Goal: Task Accomplishment & Management: Manage account settings

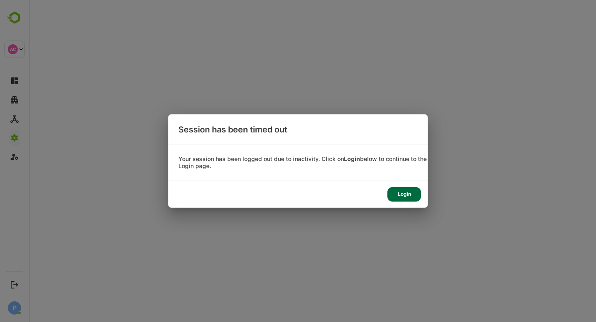
click at [408, 191] on div "Login" at bounding box center [404, 194] width 34 height 14
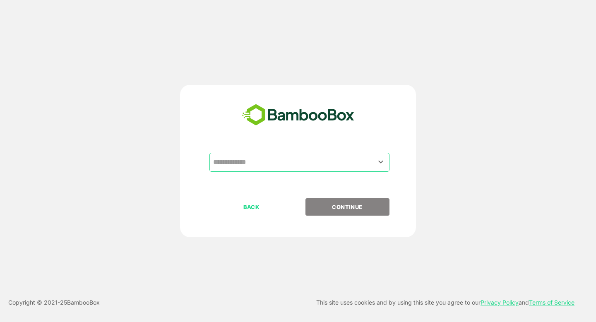
click at [250, 163] on input "text" at bounding box center [299, 162] width 177 height 16
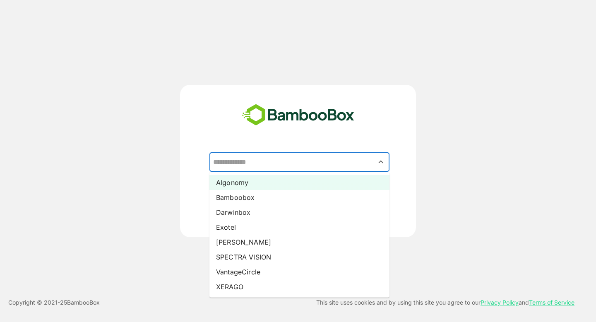
click at [250, 181] on li "Algonomy" at bounding box center [299, 182] width 180 height 15
type input "********"
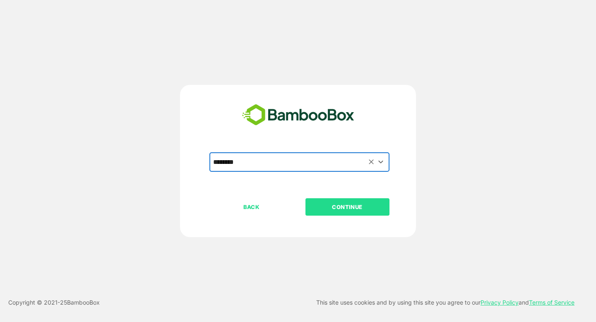
click at [353, 209] on p "CONTINUE" at bounding box center [347, 206] width 83 height 9
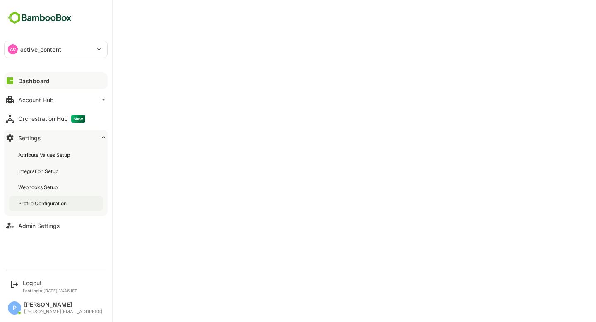
click at [41, 208] on div "Profile Configuration" at bounding box center [56, 203] width 94 height 15
click at [44, 78] on div "Dashboard" at bounding box center [33, 80] width 30 height 7
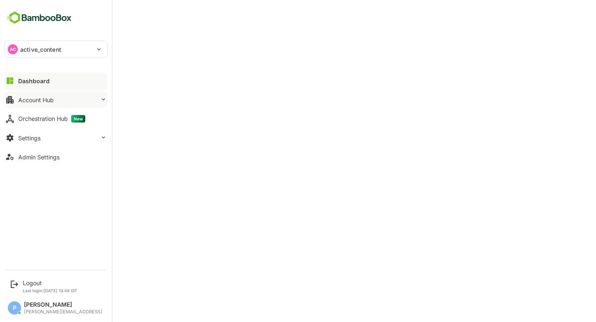
click at [71, 101] on button "Account Hub" at bounding box center [55, 99] width 103 height 17
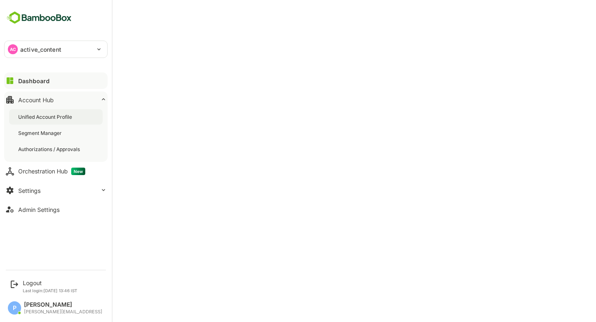
click at [75, 115] on div "Unified Account Profile" at bounding box center [56, 116] width 94 height 15
click at [41, 208] on div "Admin Settings" at bounding box center [38, 209] width 41 height 7
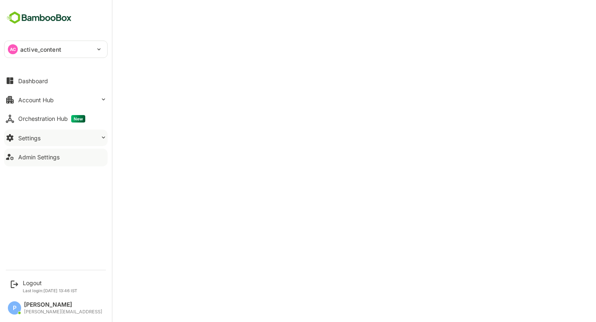
click at [79, 135] on button "Settings" at bounding box center [55, 138] width 103 height 17
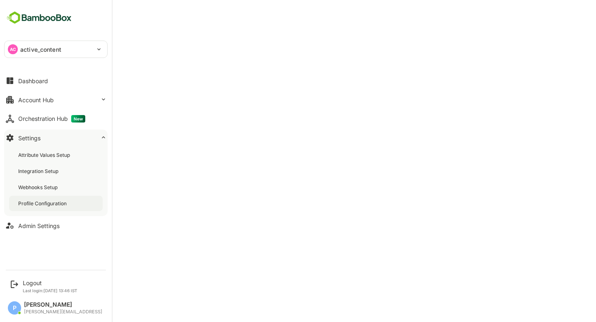
click at [64, 203] on div "Profile Configuration" at bounding box center [43, 203] width 50 height 7
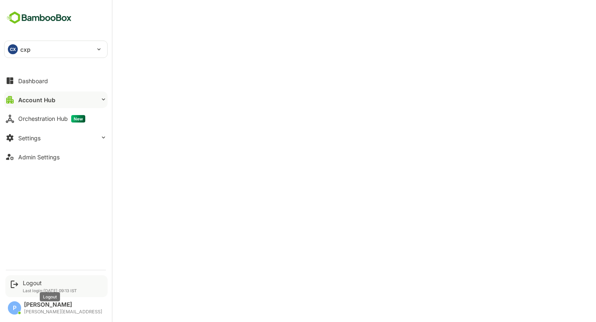
click at [39, 283] on div "Logout" at bounding box center [50, 282] width 54 height 7
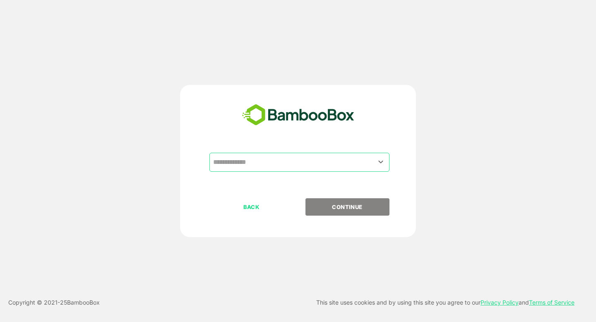
click at [306, 171] on div "​" at bounding box center [299, 162] width 180 height 19
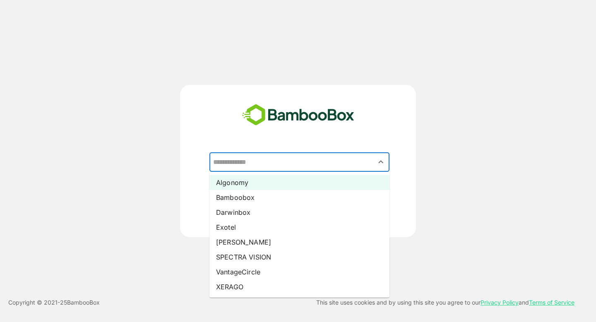
click at [300, 185] on li "Algonomy" at bounding box center [299, 182] width 180 height 15
type input "********"
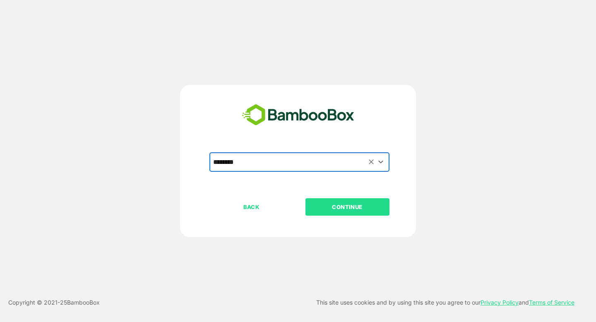
click at [348, 209] on p "CONTINUE" at bounding box center [347, 206] width 83 height 9
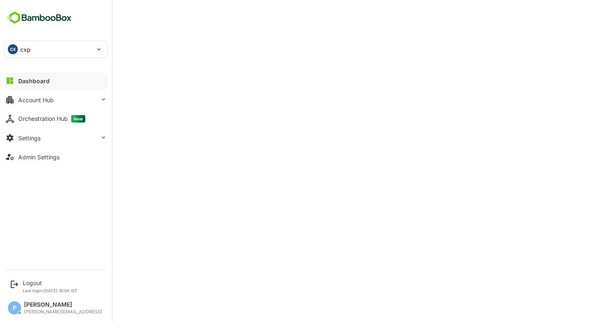
click at [41, 48] on div "CX cxp" at bounding box center [51, 49] width 93 height 17
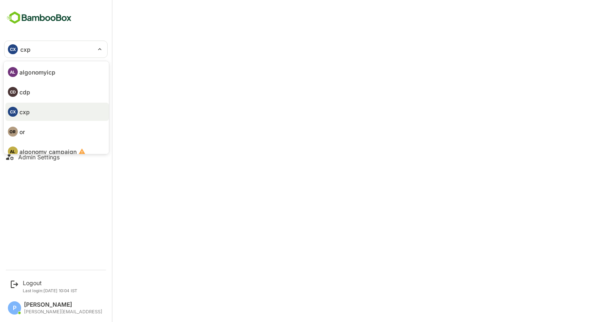
click at [48, 72] on p "algonomyicp" at bounding box center [37, 72] width 36 height 9
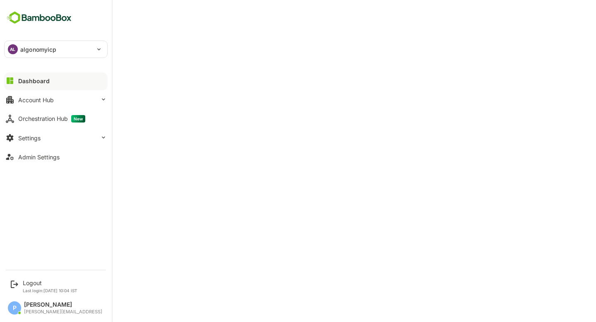
click at [24, 48] on p "algonomyicp" at bounding box center [38, 49] width 36 height 9
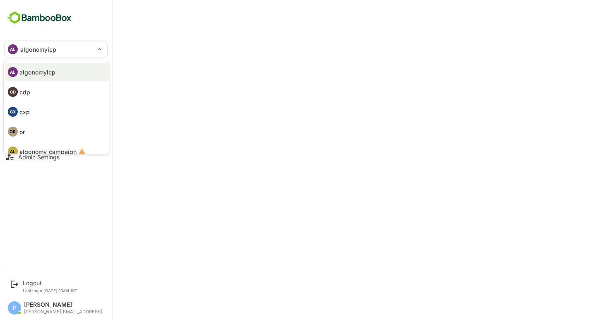
scroll to position [48, 0]
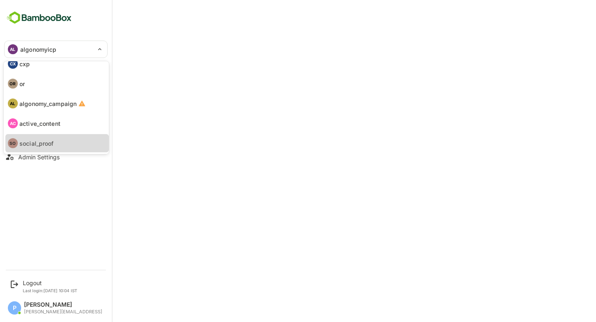
click at [42, 139] on p "social_proof" at bounding box center [36, 143] width 34 height 9
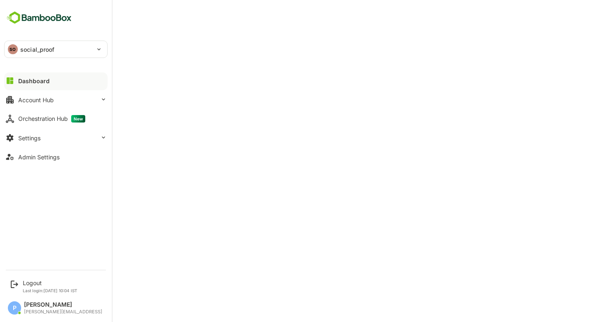
click at [42, 51] on p "social_proof" at bounding box center [37, 49] width 34 height 9
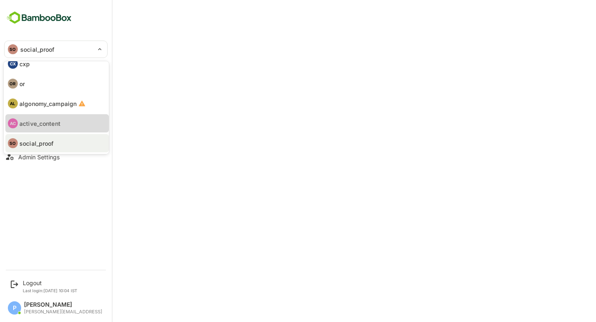
click at [45, 126] on p "active_content" at bounding box center [39, 123] width 41 height 9
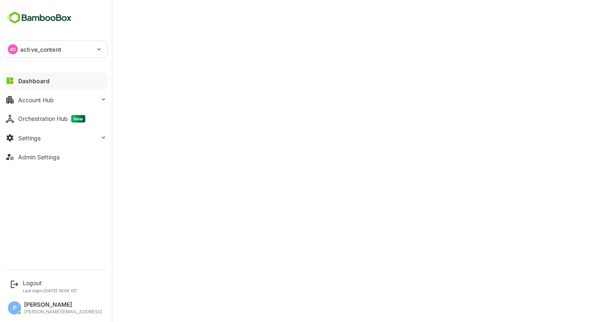
click at [58, 45] on p "active_content" at bounding box center [40, 49] width 41 height 9
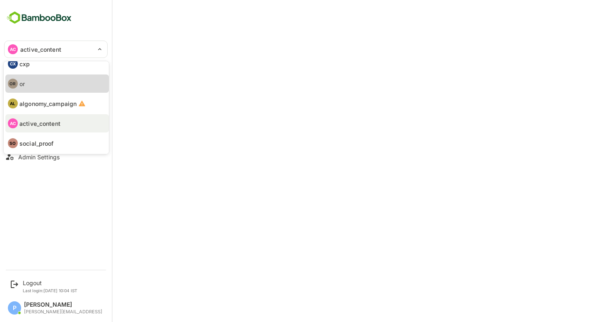
click at [45, 81] on li "OR or" at bounding box center [56, 83] width 103 height 18
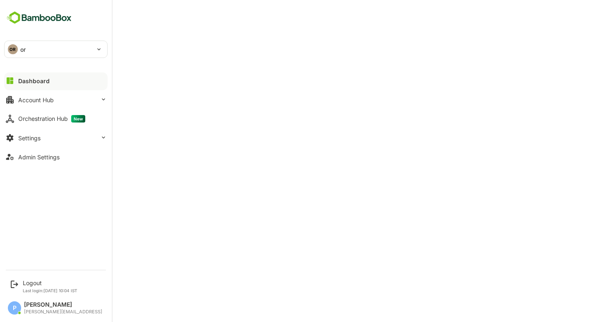
click at [17, 47] on div "OR" at bounding box center [13, 49] width 10 height 10
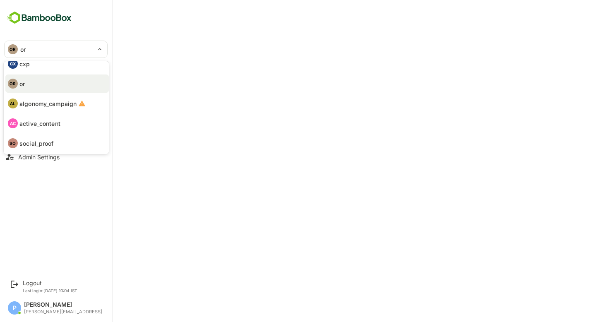
click at [48, 142] on p "social_proof" at bounding box center [36, 143] width 34 height 9
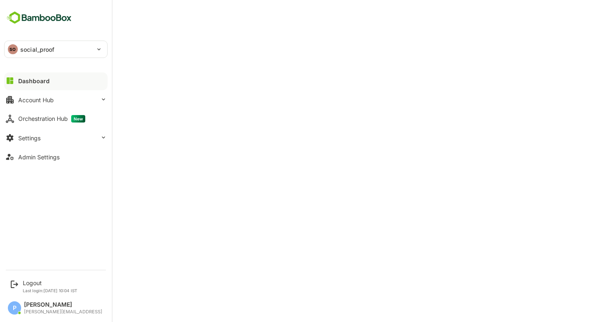
click at [22, 48] on p "social_proof" at bounding box center [37, 49] width 34 height 9
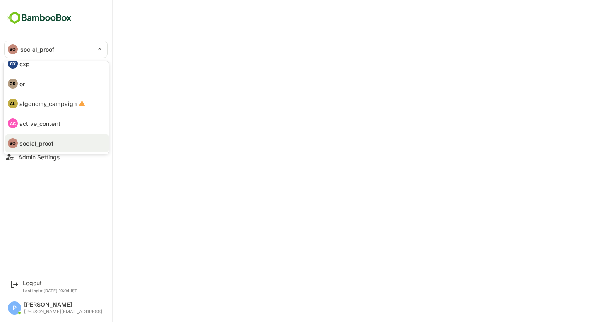
click at [43, 125] on p "active_content" at bounding box center [39, 123] width 41 height 9
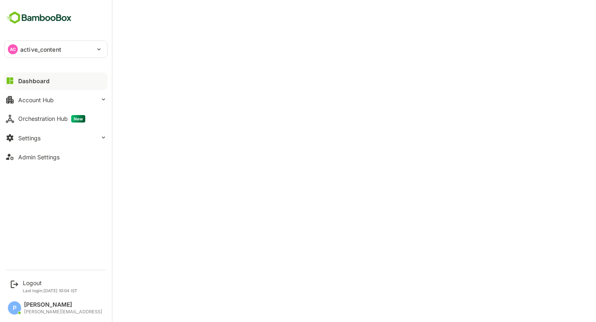
click at [17, 49] on div "AC" at bounding box center [13, 49] width 10 height 10
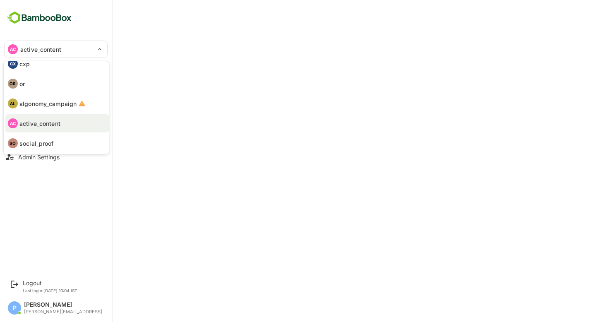
click at [54, 143] on p "social_proof" at bounding box center [36, 143] width 34 height 9
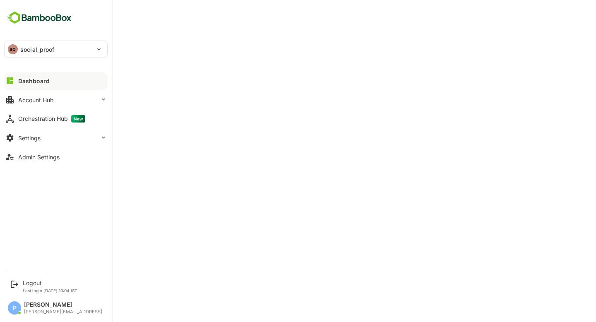
click at [77, 50] on div "SO social_proof" at bounding box center [51, 49] width 93 height 17
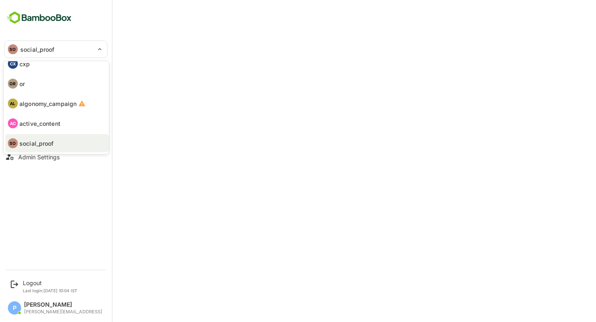
click at [44, 80] on li "OR or" at bounding box center [56, 83] width 103 height 18
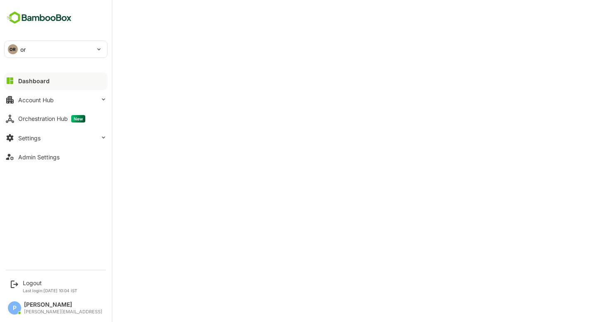
click at [53, 46] on div "OR or" at bounding box center [51, 49] width 93 height 17
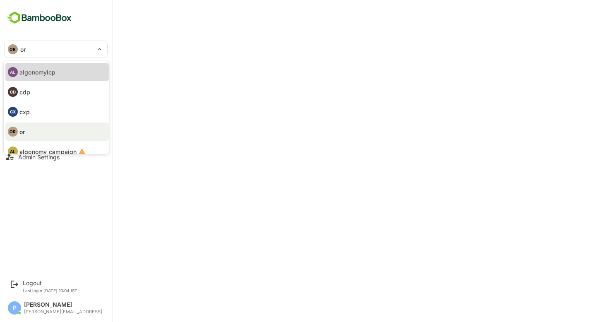
click at [44, 69] on p "algonomyicp" at bounding box center [37, 72] width 36 height 9
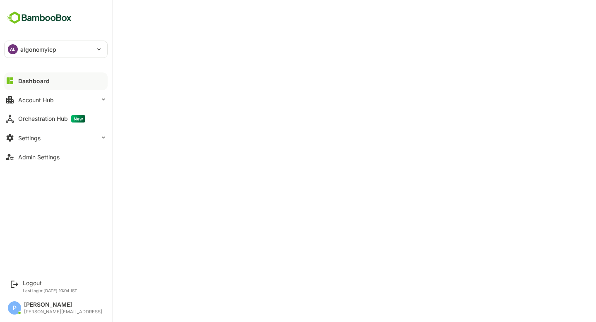
click at [50, 49] on p "algonomyicp" at bounding box center [38, 49] width 36 height 9
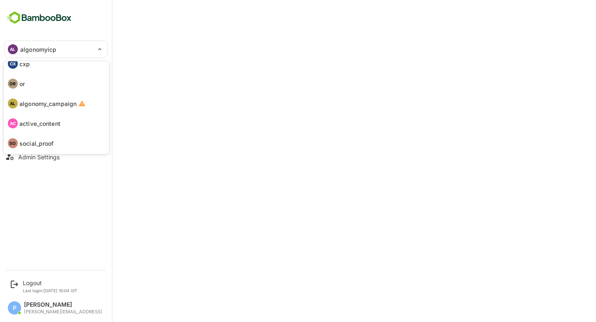
click at [52, 146] on p "social_proof" at bounding box center [36, 143] width 34 height 9
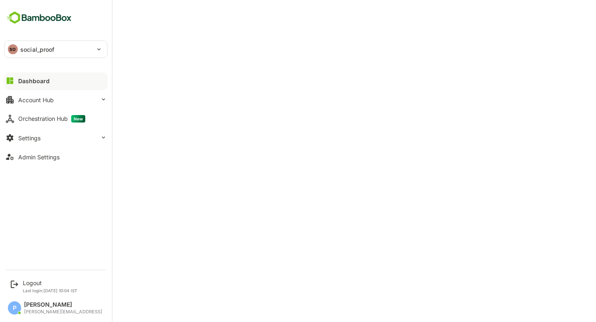
click at [44, 51] on p "social_proof" at bounding box center [37, 49] width 34 height 9
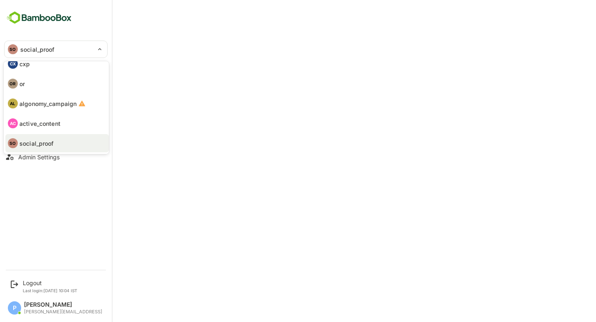
click at [48, 119] on p "active_content" at bounding box center [39, 123] width 41 height 9
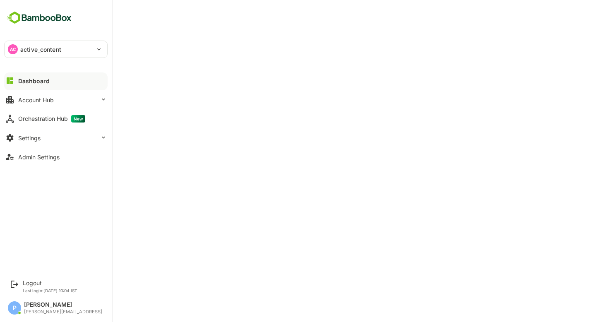
click at [58, 56] on div "AC active_content" at bounding box center [51, 49] width 93 height 17
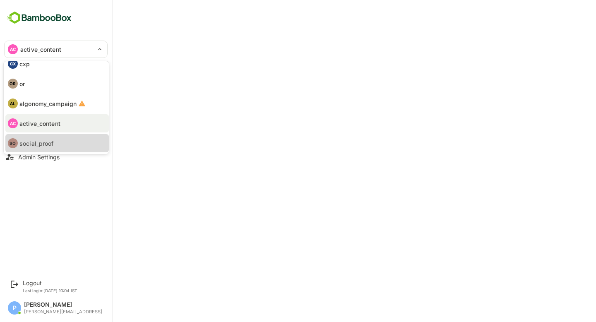
click at [62, 141] on li "SO social_proof" at bounding box center [56, 143] width 103 height 18
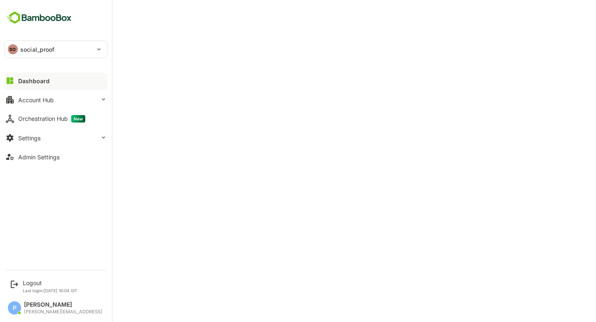
click at [30, 49] on p "social_proof" at bounding box center [37, 49] width 34 height 9
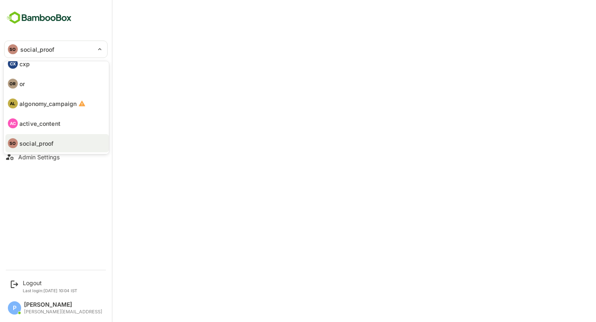
click at [49, 129] on li "AC active_content" at bounding box center [56, 123] width 103 height 18
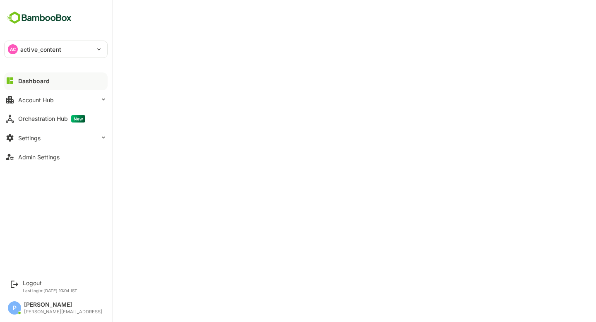
click at [20, 49] on p "active_content" at bounding box center [40, 49] width 41 height 9
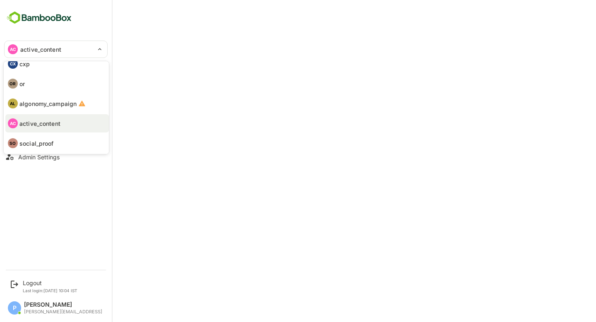
scroll to position [0, 0]
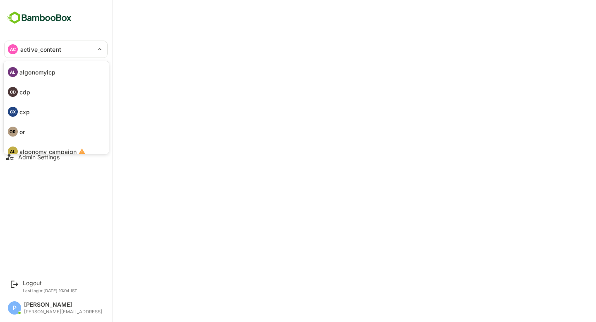
click at [58, 68] on li "AL algonomyicp" at bounding box center [56, 72] width 103 height 18
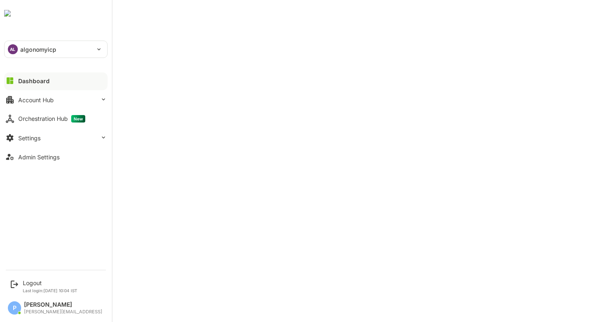
click at [45, 49] on p "algonomyicp" at bounding box center [38, 49] width 36 height 9
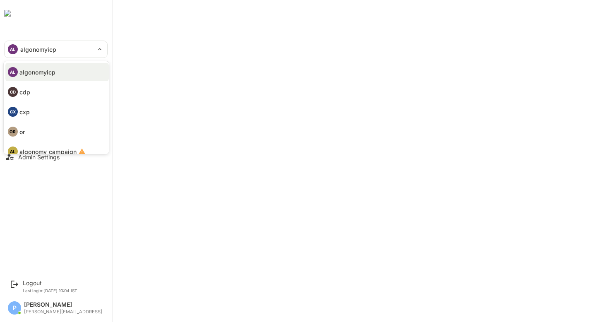
scroll to position [48, 0]
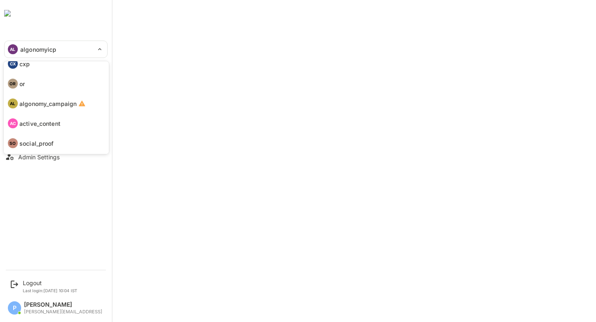
click at [52, 144] on p "social_proof" at bounding box center [36, 143] width 34 height 9
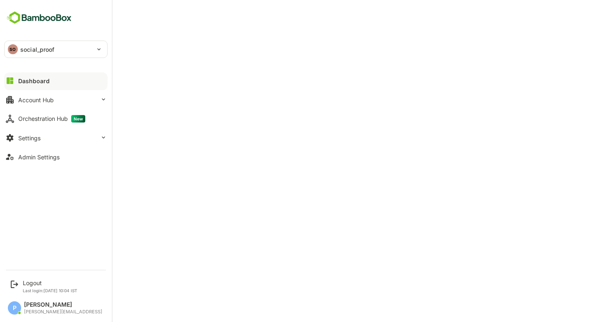
click at [62, 54] on div "SO social_proof" at bounding box center [51, 49] width 93 height 17
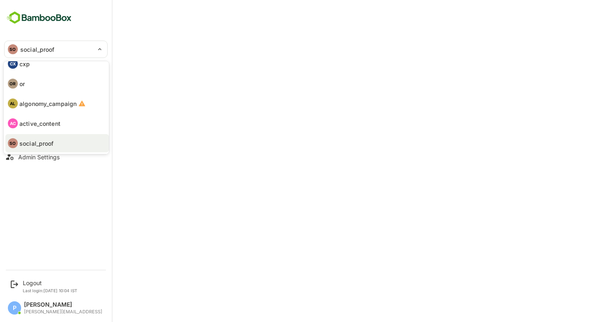
click at [54, 120] on p "active_content" at bounding box center [39, 123] width 41 height 9
type input "**********"
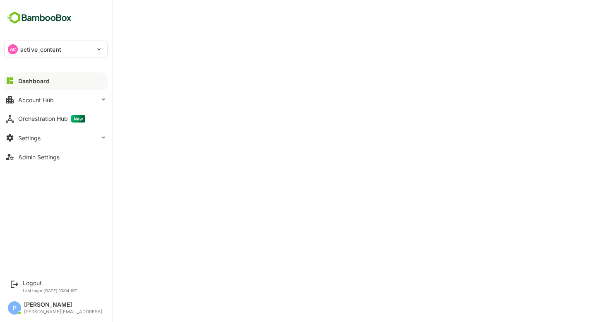
click at [23, 50] on p "active_content" at bounding box center [40, 49] width 41 height 9
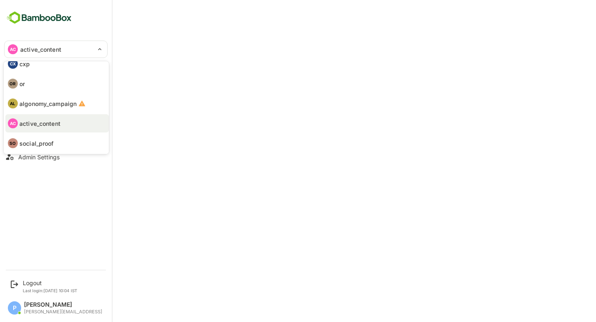
click at [43, 147] on p "social_proof" at bounding box center [36, 143] width 34 height 9
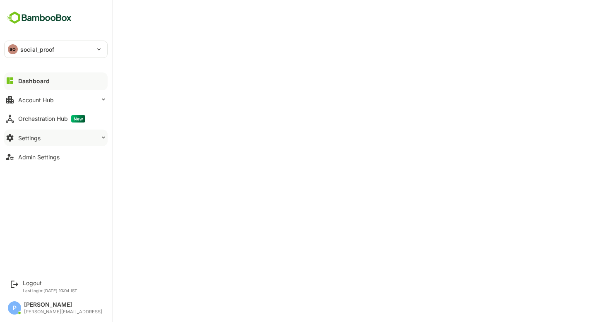
click at [78, 135] on button "Settings" at bounding box center [55, 138] width 103 height 17
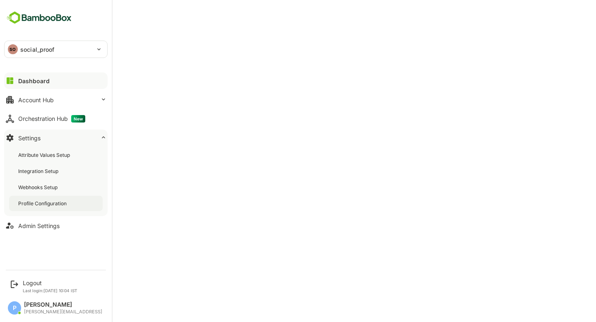
click at [55, 204] on div "Profile Configuration" at bounding box center [43, 203] width 50 height 7
click at [25, 80] on div "Dashboard" at bounding box center [33, 80] width 30 height 7
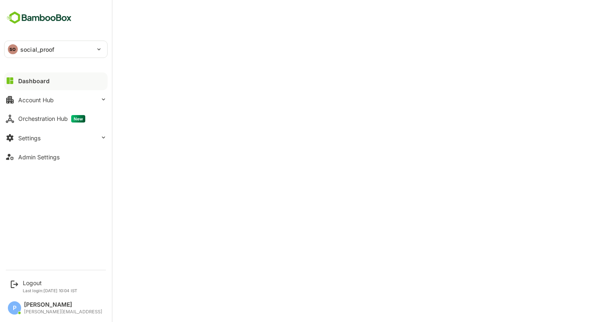
click at [40, 49] on p "social_proof" at bounding box center [37, 49] width 34 height 9
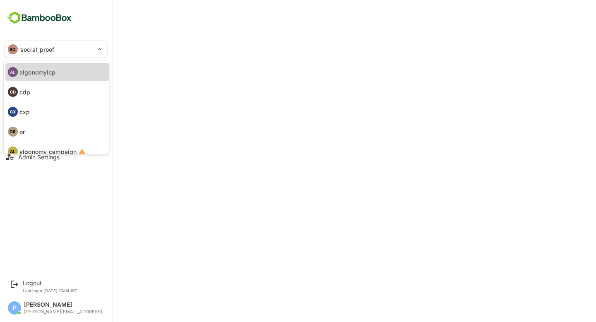
click at [51, 73] on p "algonomyicp" at bounding box center [37, 72] width 36 height 9
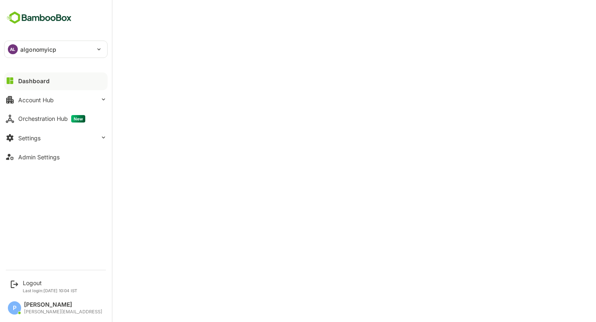
click at [58, 53] on div "AL algonomyicp" at bounding box center [51, 49] width 93 height 17
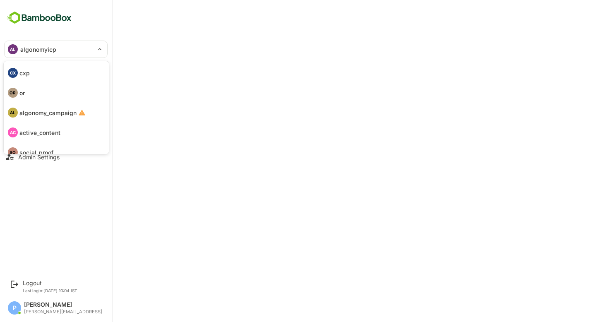
scroll to position [48, 0]
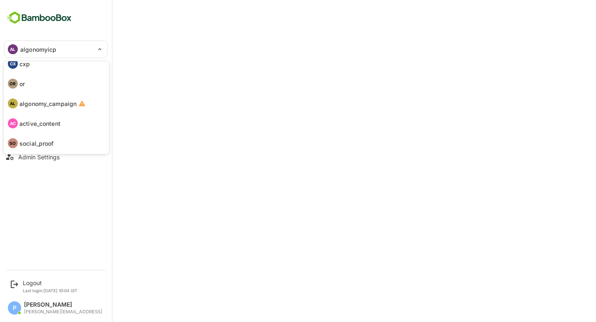
click at [311, 128] on div at bounding box center [298, 161] width 596 height 322
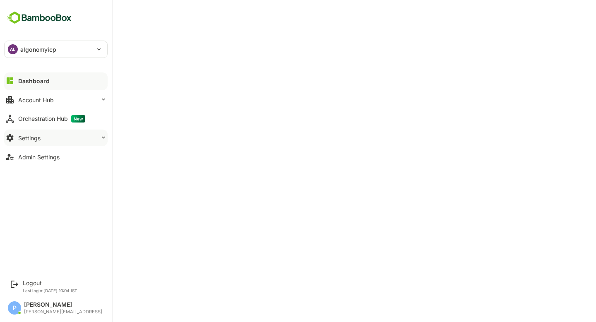
click at [54, 138] on button "Settings" at bounding box center [55, 138] width 103 height 17
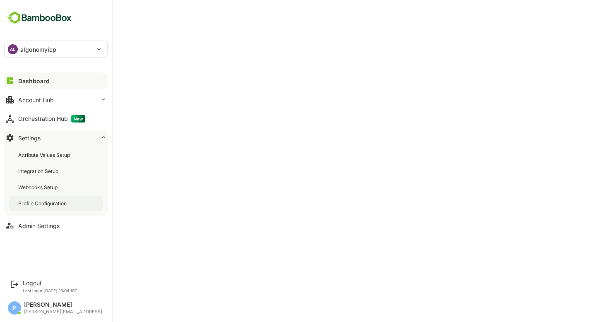
click at [58, 204] on div "Profile Configuration" at bounding box center [43, 203] width 50 height 7
click at [41, 80] on div "Dashboard" at bounding box center [33, 80] width 30 height 7
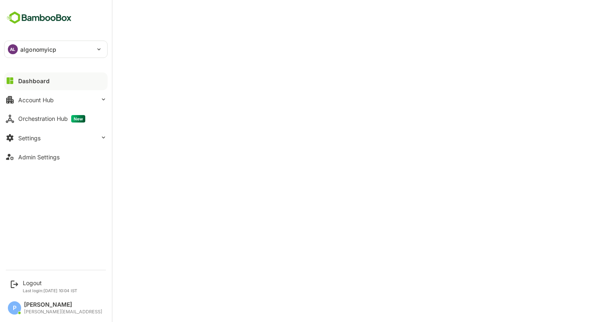
click at [37, 50] on p "algonomyicp" at bounding box center [38, 49] width 36 height 9
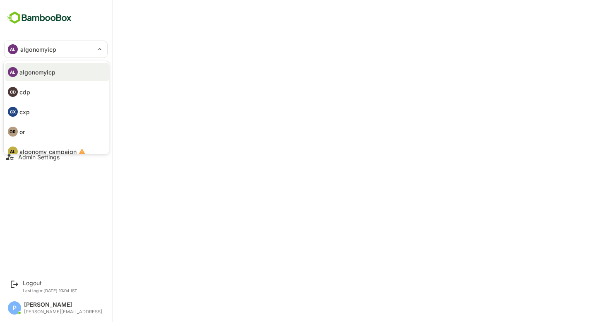
scroll to position [48, 0]
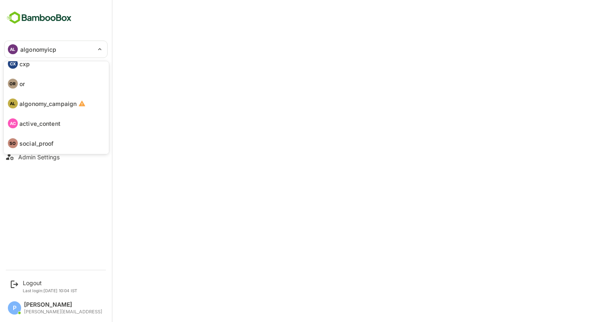
click at [50, 144] on p "social_proof" at bounding box center [36, 143] width 34 height 9
